Goal: Transaction & Acquisition: Purchase product/service

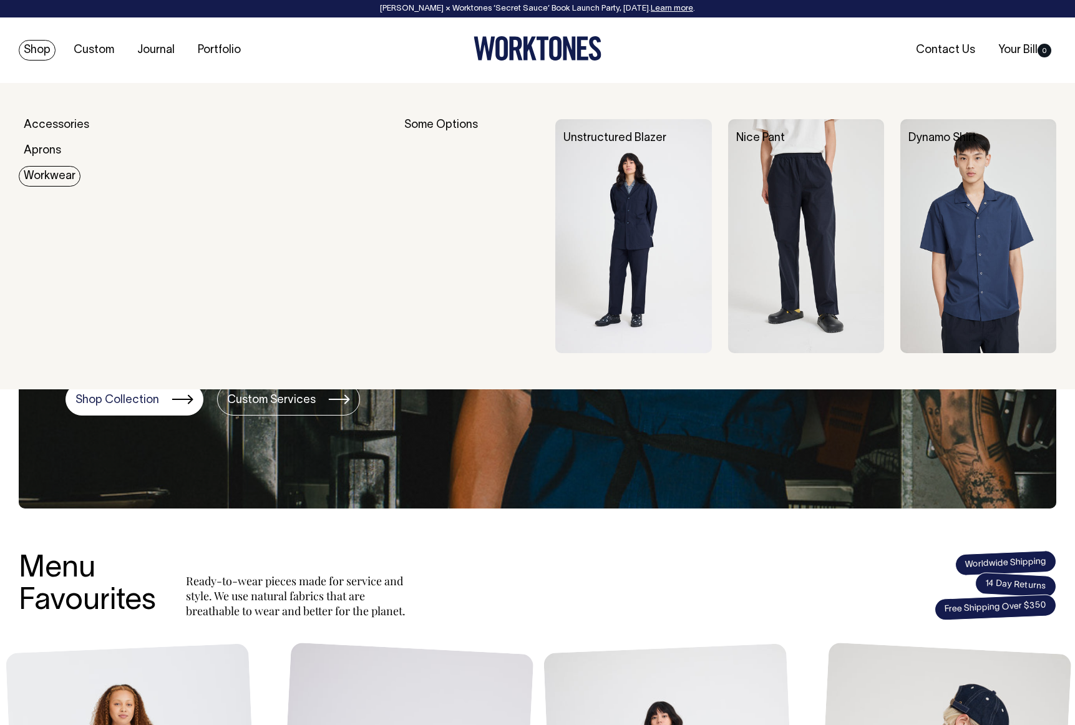
click at [54, 178] on link "Workwear" at bounding box center [50, 176] width 62 height 21
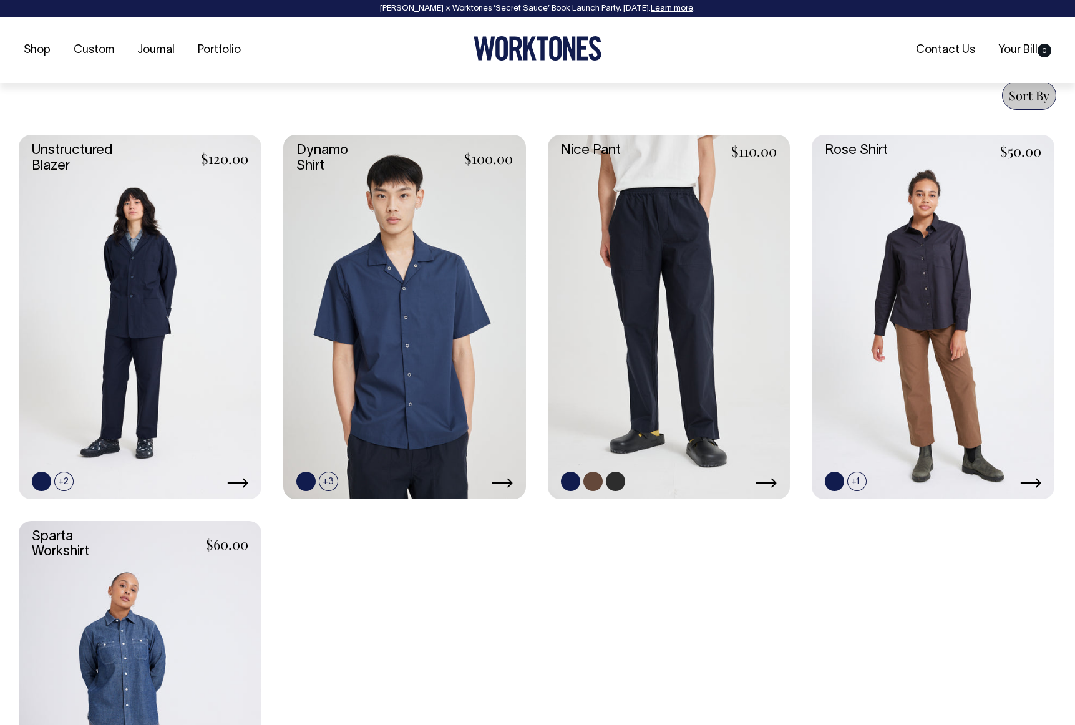
click at [677, 338] on link at bounding box center [669, 317] width 243 height 364
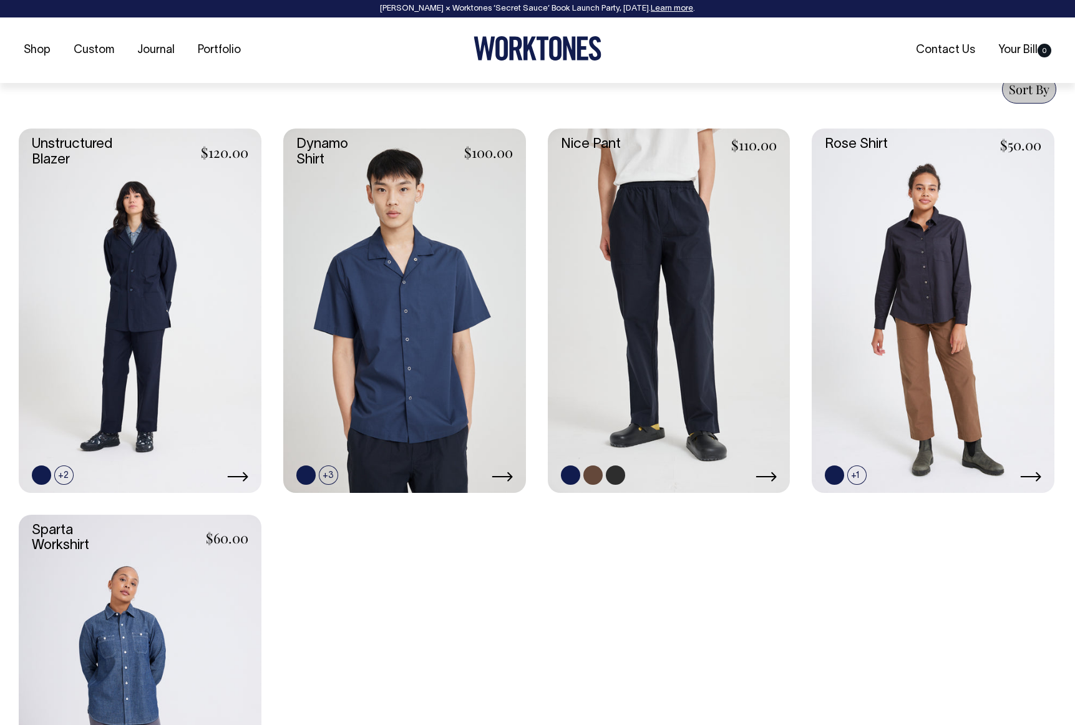
scroll to position [495, 0]
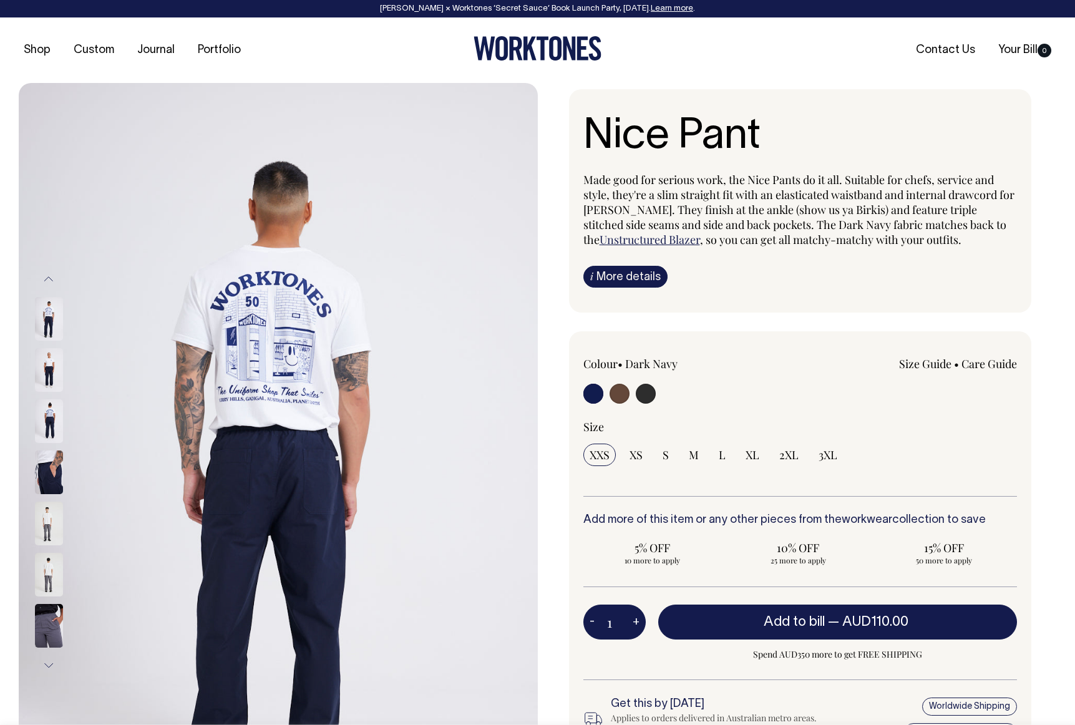
click at [48, 314] on img at bounding box center [49, 319] width 28 height 44
drag, startPoint x: 49, startPoint y: 324, endPoint x: 39, endPoint y: 284, distance: 41.2
click at [49, 323] on img at bounding box center [49, 319] width 28 height 44
click at [47, 281] on button "Previous" at bounding box center [48, 279] width 19 height 28
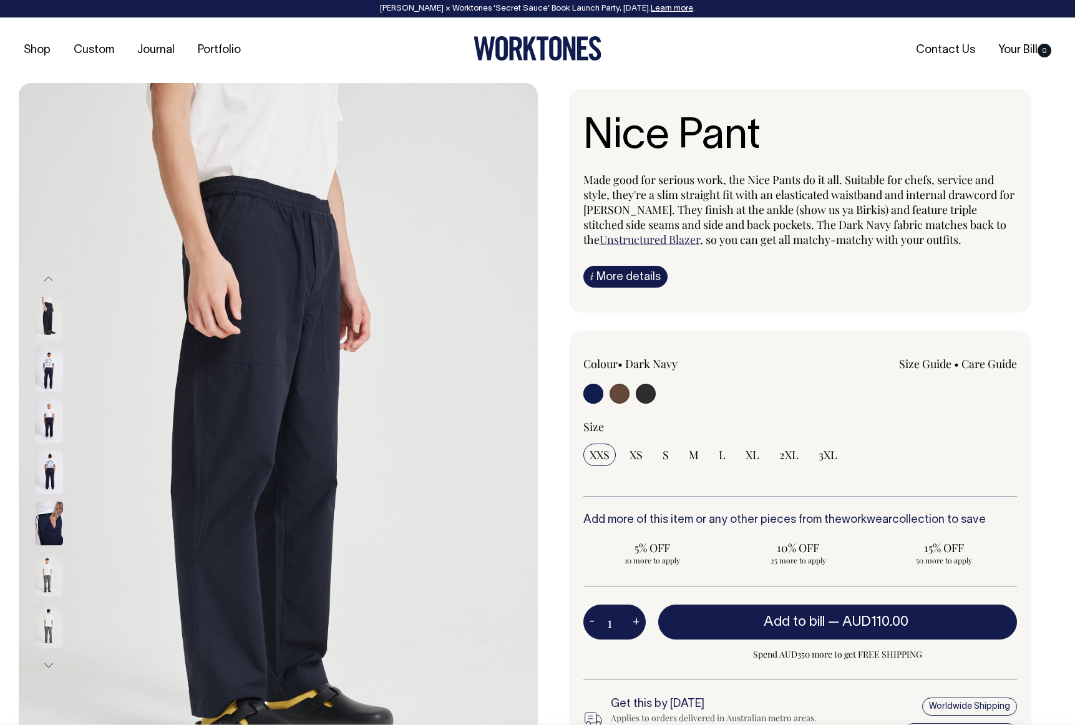
click at [51, 306] on img at bounding box center [49, 319] width 28 height 44
click at [49, 414] on img at bounding box center [49, 421] width 28 height 44
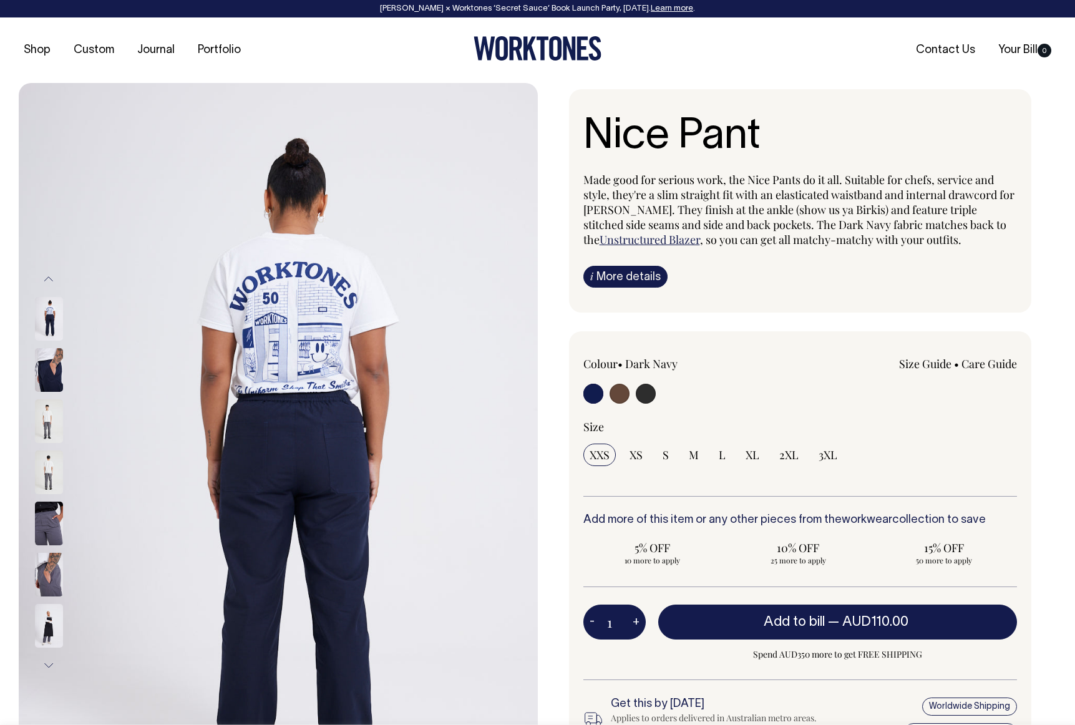
click at [54, 326] on img at bounding box center [49, 319] width 28 height 44
